Goal: Information Seeking & Learning: Learn about a topic

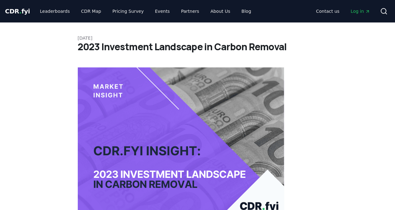
click at [124, 68] on img at bounding box center [181, 144] width 207 height 155
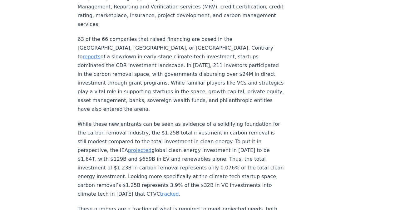
scroll to position [687, 0]
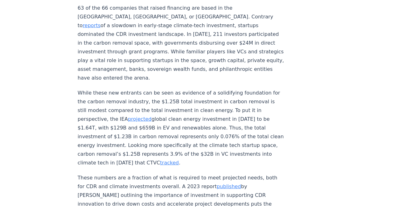
click at [192, 43] on p "63 of the 66 companies that raised financing are based in the US, Canada, or Eu…" at bounding box center [181, 43] width 207 height 79
click at [186, 130] on p "While these new entrants can be seen as evidence of a solidifying foundation fo…" at bounding box center [181, 128] width 207 height 79
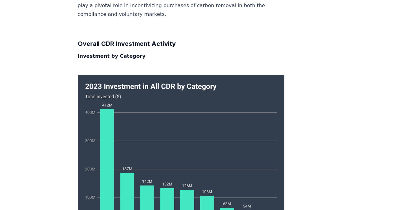
scroll to position [1031, 0]
